Goal: Information Seeking & Learning: Learn about a topic

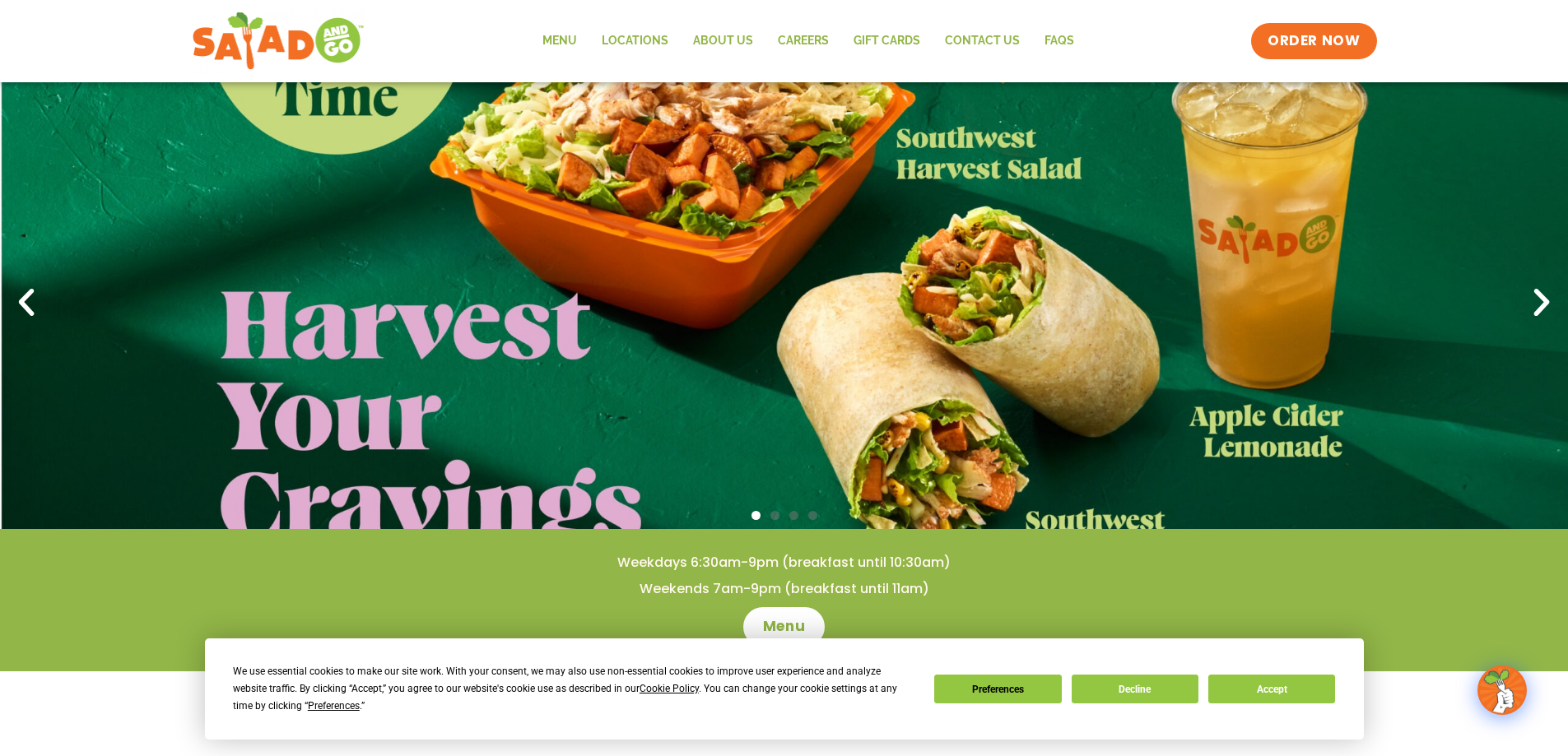
scroll to position [83, 0]
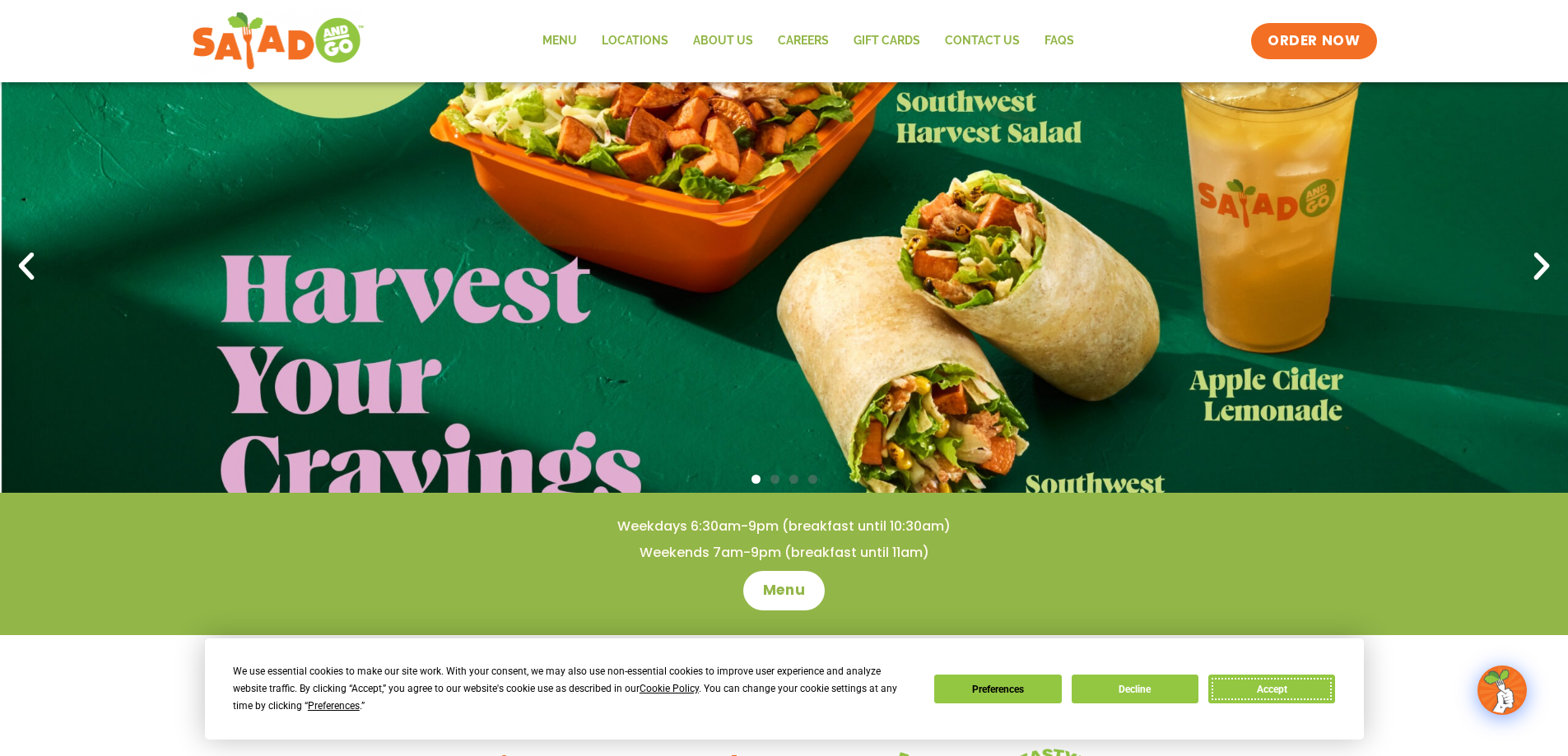
click at [1233, 695] on button "Accept" at bounding box center [1271, 689] width 126 height 29
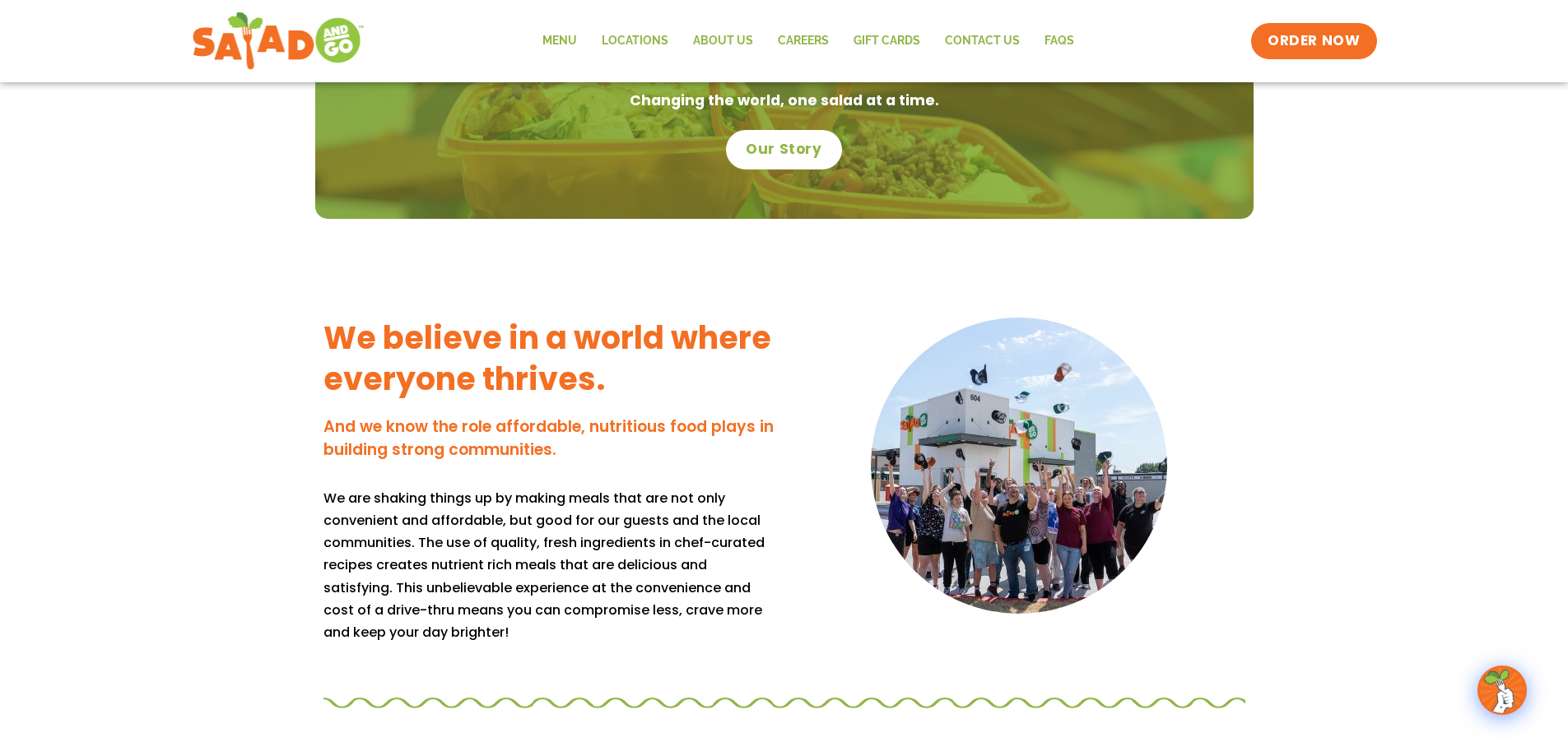
scroll to position [1179, 0]
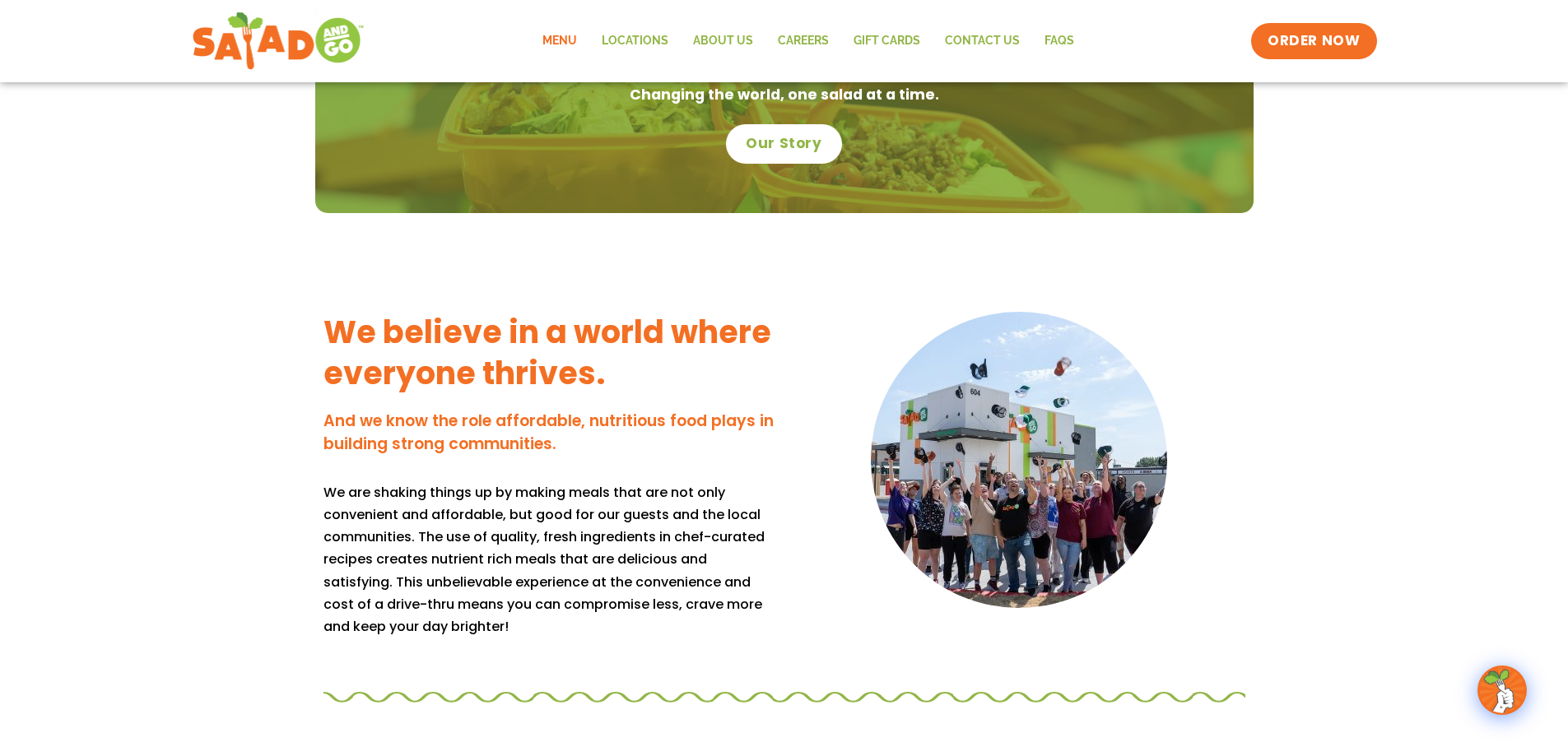
click at [582, 49] on link "Menu" at bounding box center [560, 40] width 59 height 38
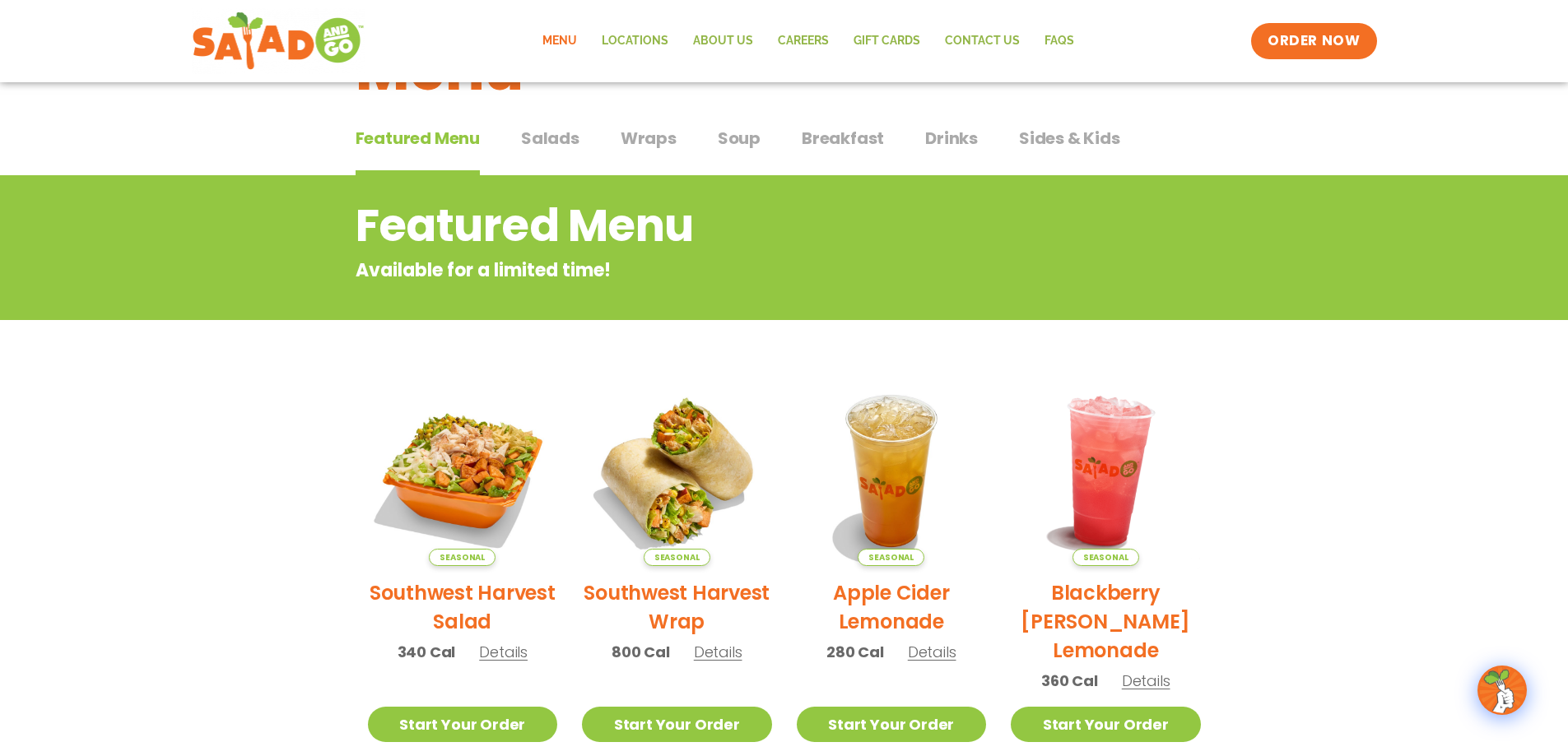
scroll to position [80, 0]
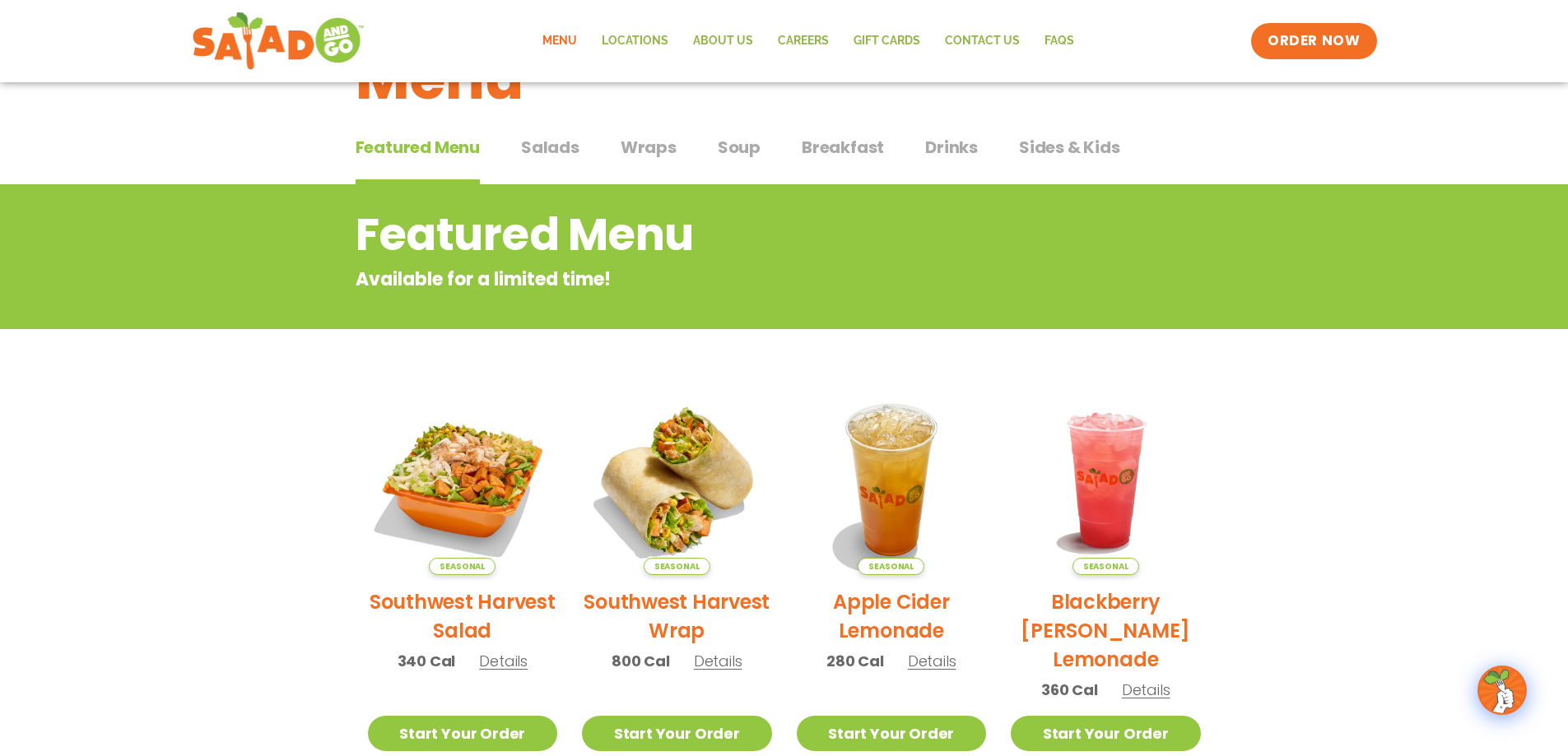
click at [631, 153] on span "Wraps" at bounding box center [648, 147] width 56 height 24
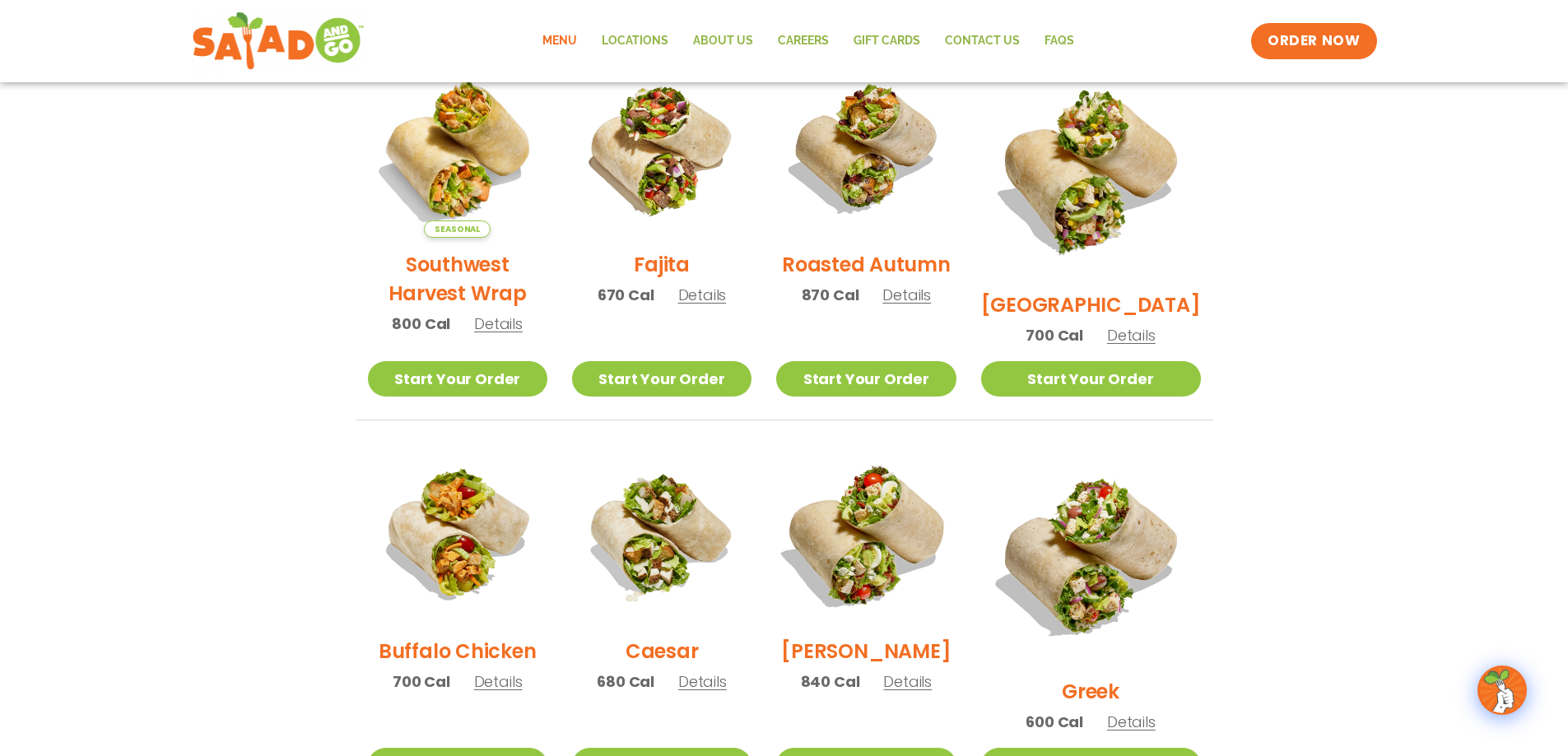
scroll to position [491, 0]
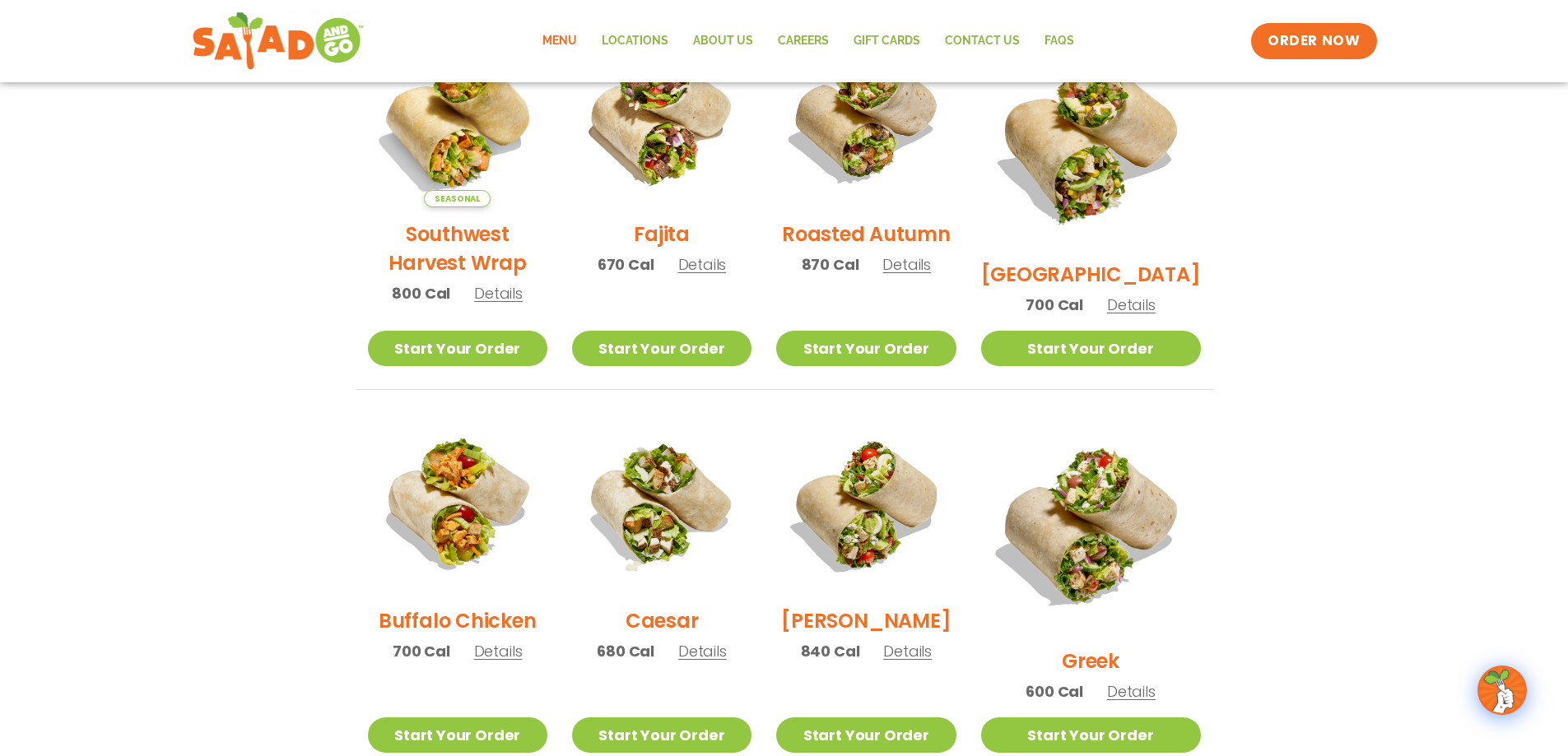
click at [722, 275] on span "Details" at bounding box center [703, 265] width 49 height 20
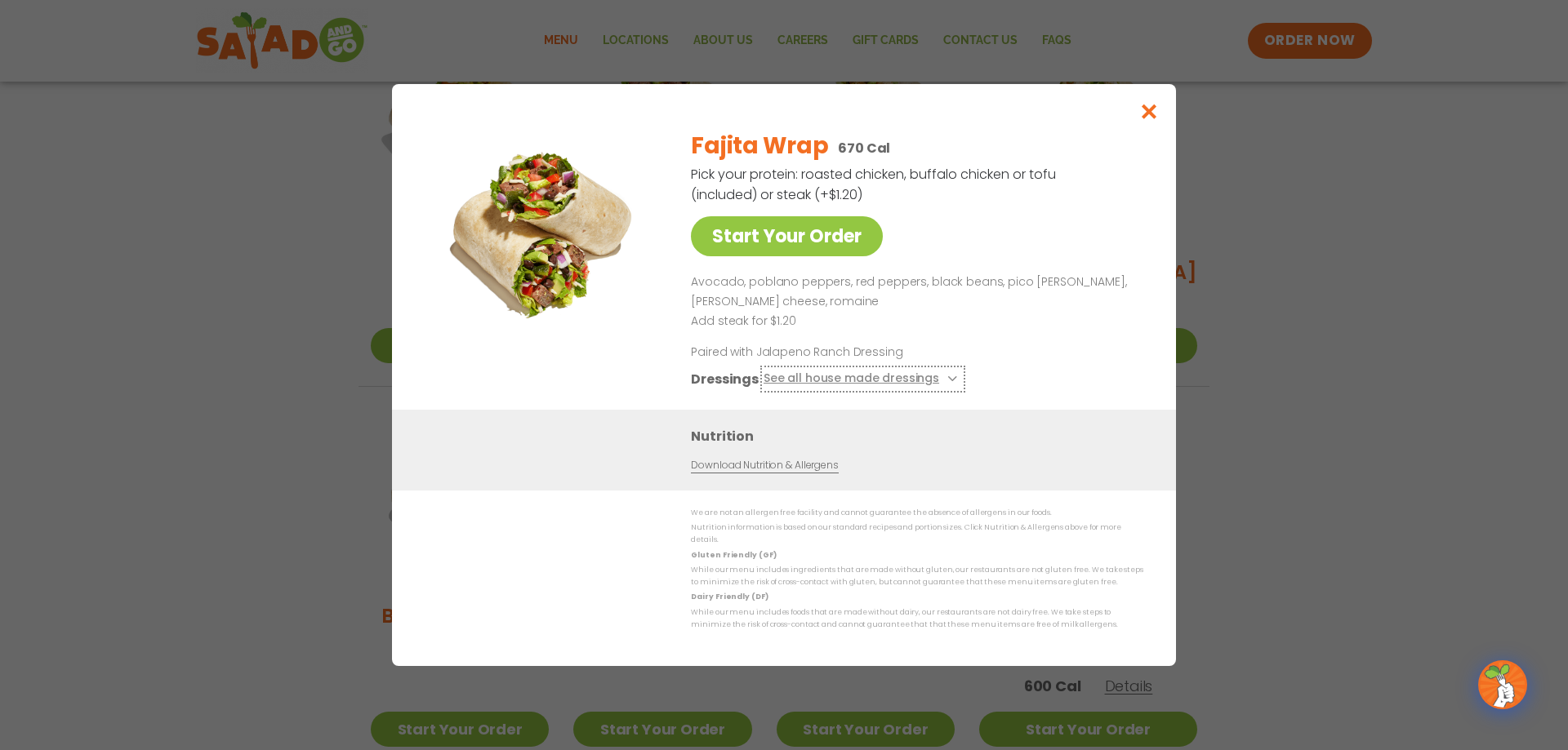
click at [925, 390] on button "See all house made dressings" at bounding box center [862, 379] width 198 height 20
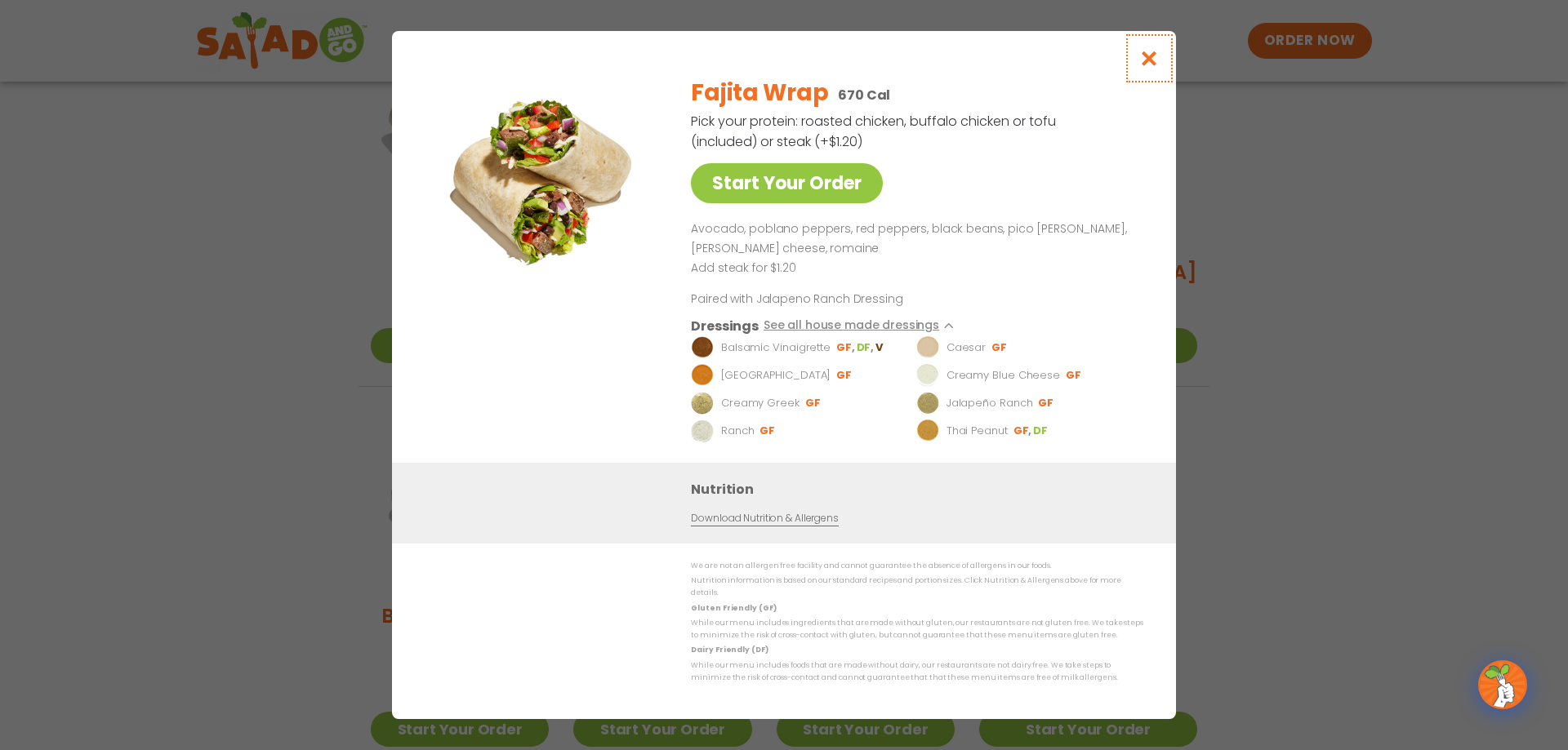
click at [1157, 65] on icon "Close modal" at bounding box center [1149, 59] width 20 height 18
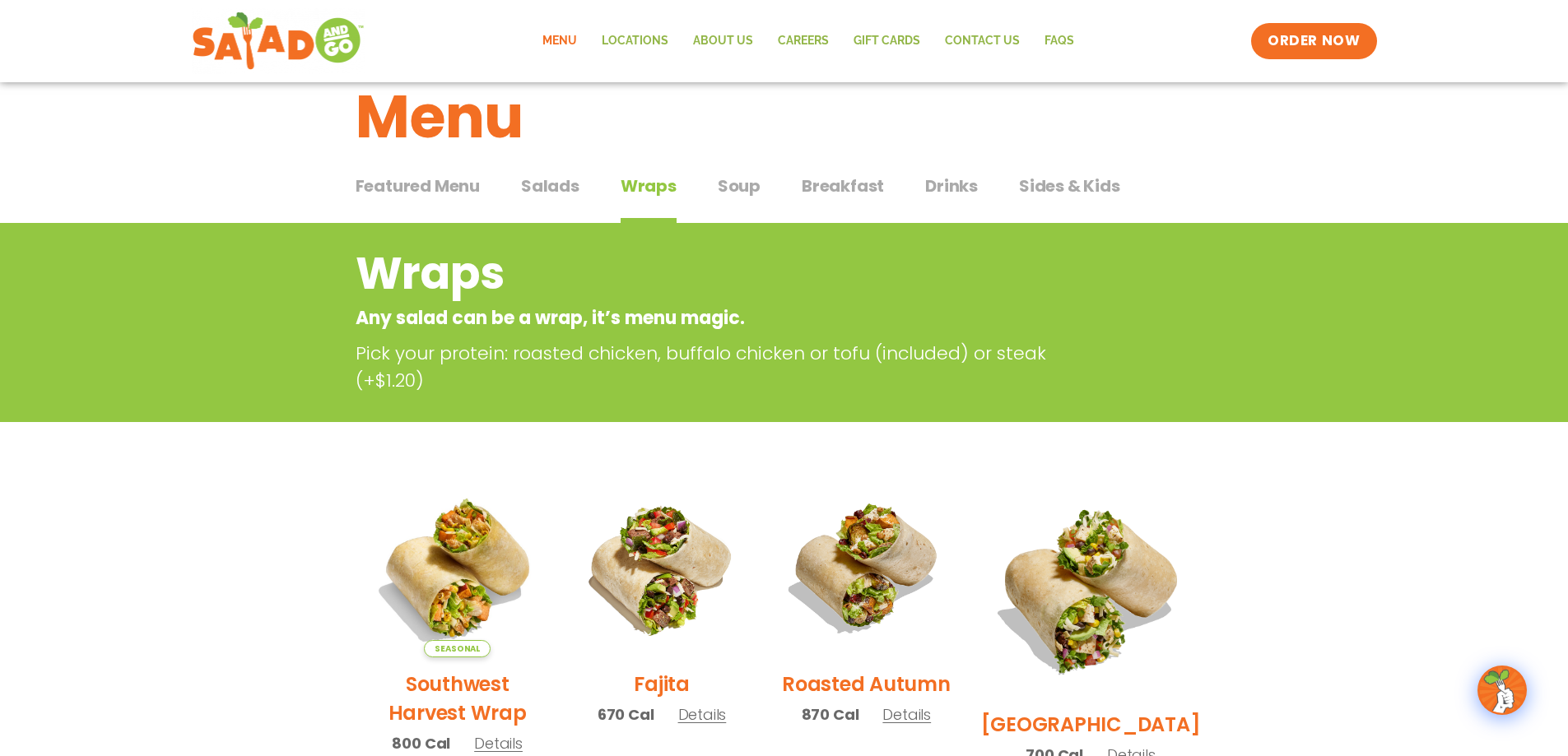
scroll to position [0, 0]
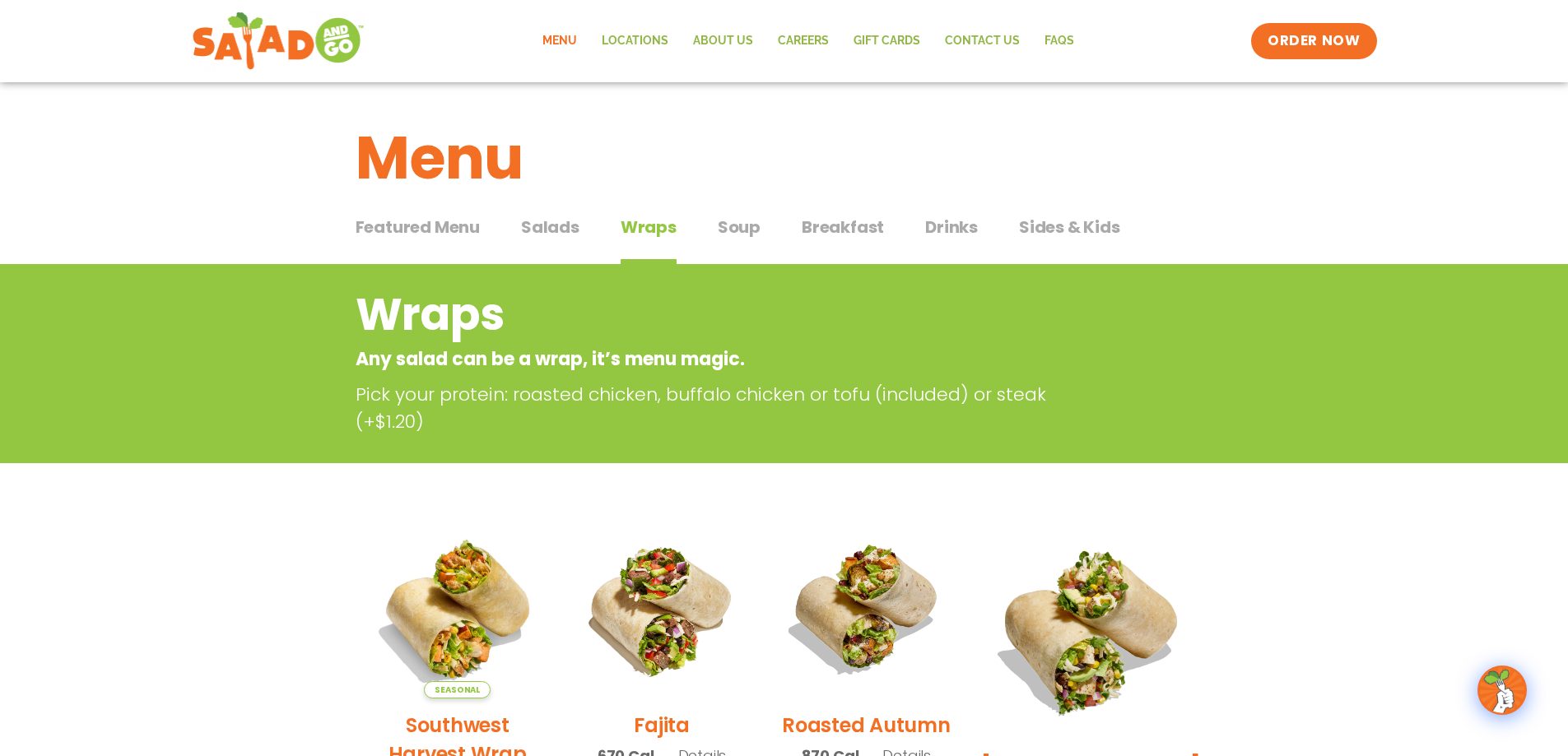
click at [523, 223] on span "Salads" at bounding box center [550, 227] width 58 height 24
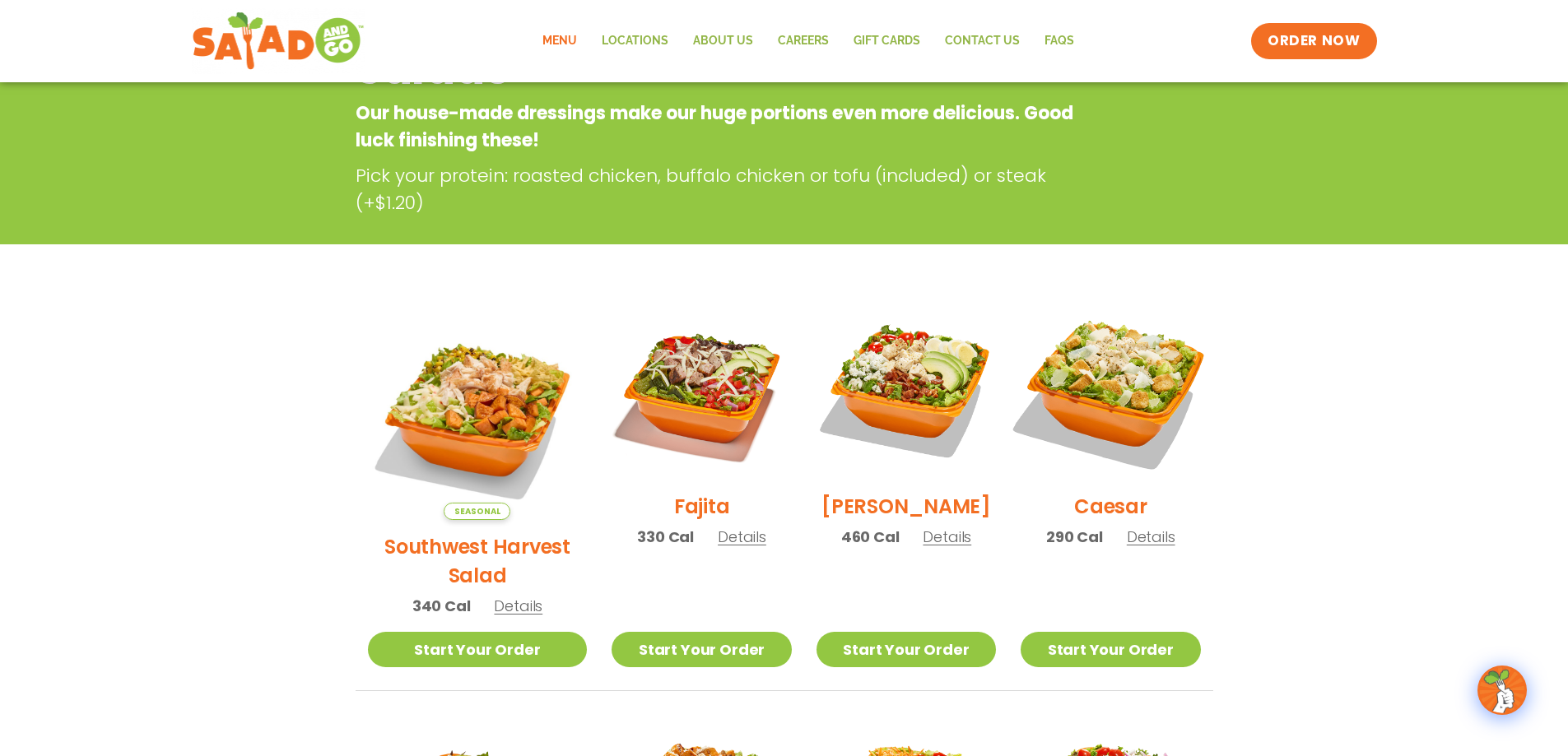
scroll to position [274, 0]
